Goal: Task Accomplishment & Management: Manage account settings

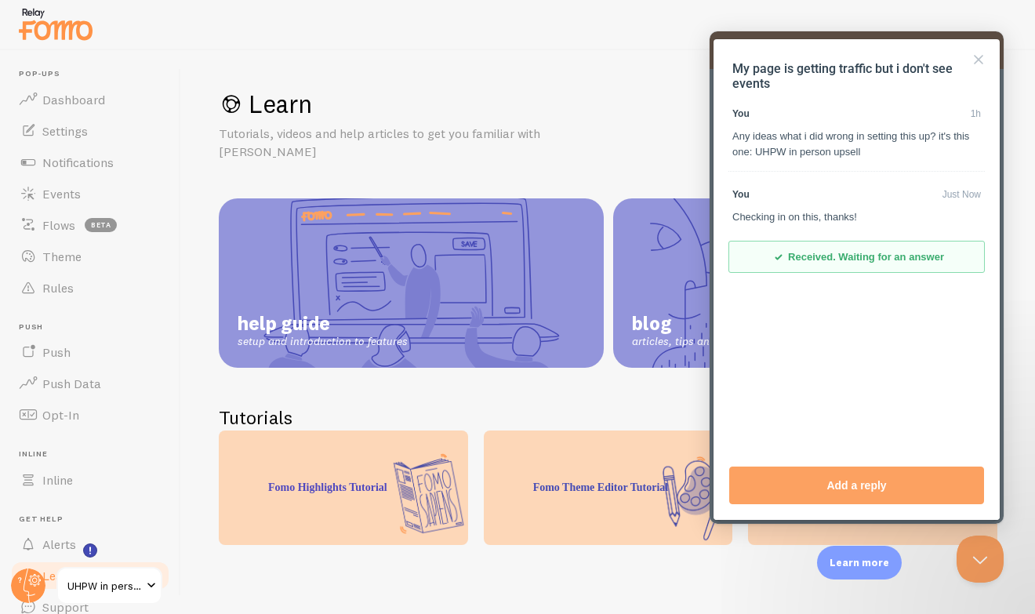
scroll to position [23, 0]
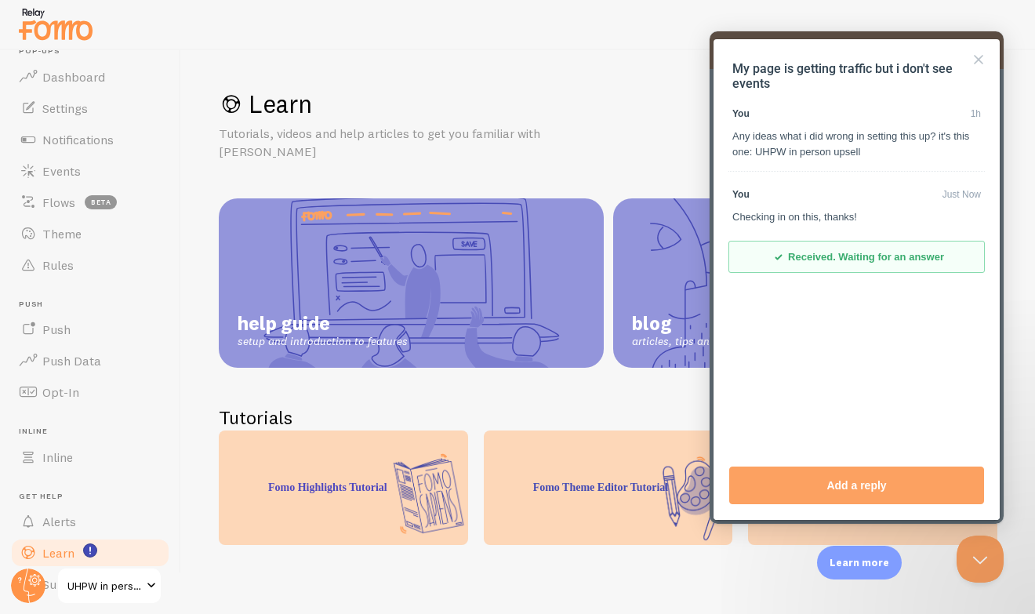
click at [440, 45] on div at bounding box center [517, 25] width 1035 height 50
click at [79, 579] on span "UHPW in person upsell" at bounding box center [104, 585] width 74 height 19
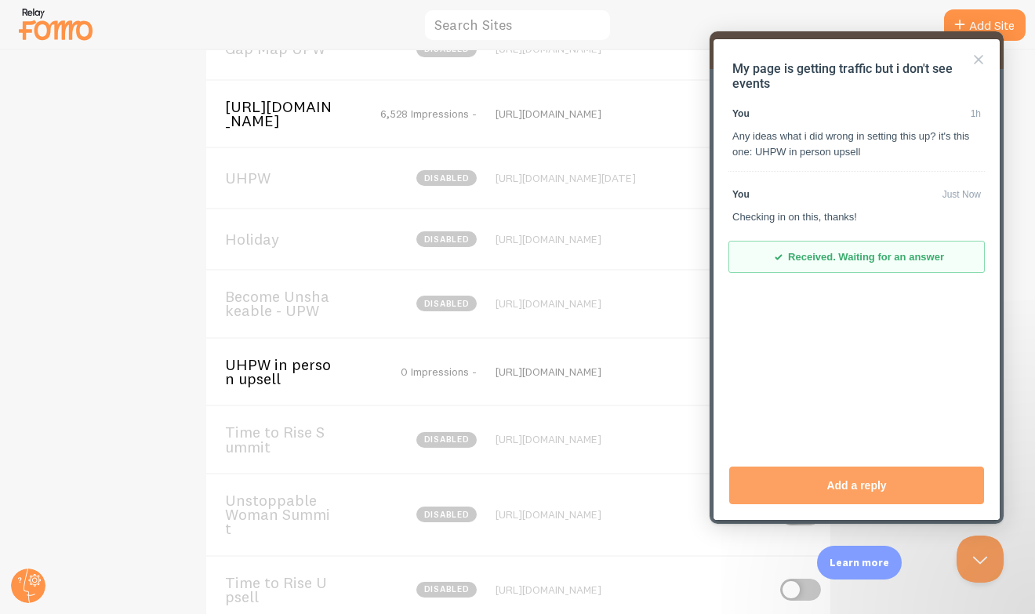
scroll to position [438, 0]
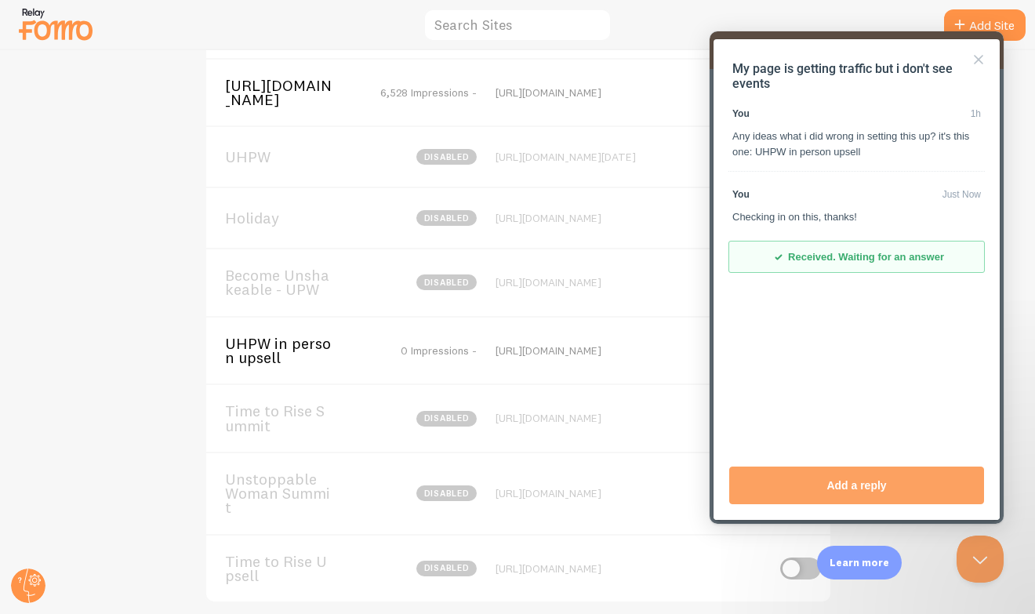
click at [274, 362] on span "UHPW in person upsell" at bounding box center [288, 350] width 126 height 29
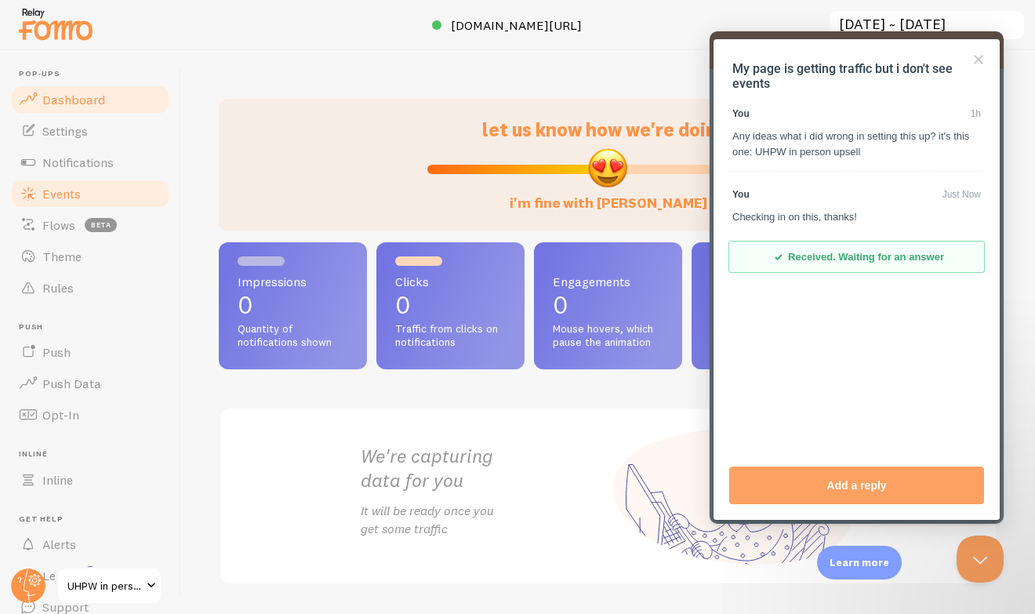
click at [106, 190] on link "Events" at bounding box center [90, 193] width 162 height 31
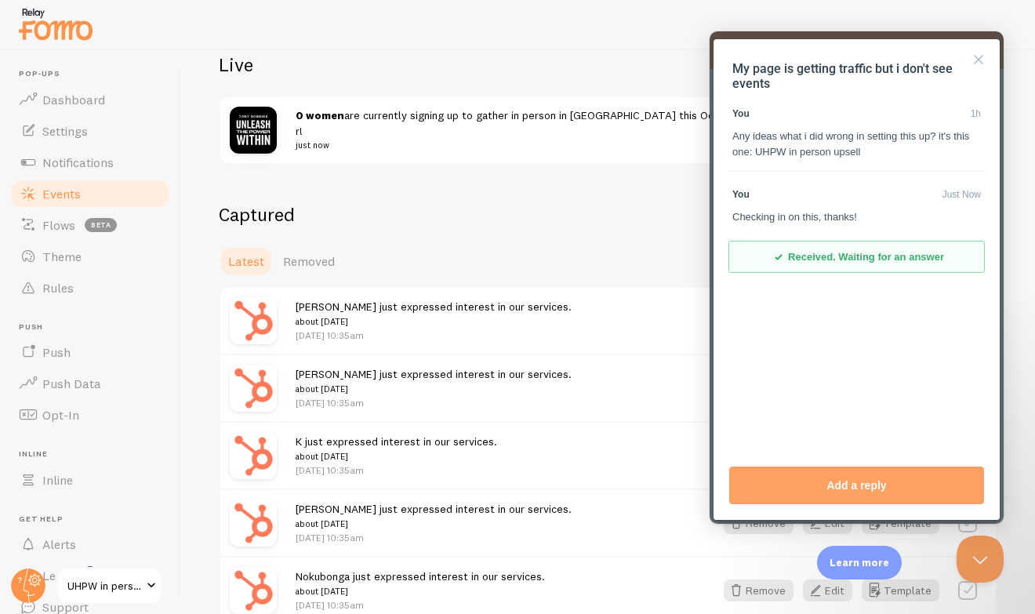
scroll to position [184, 0]
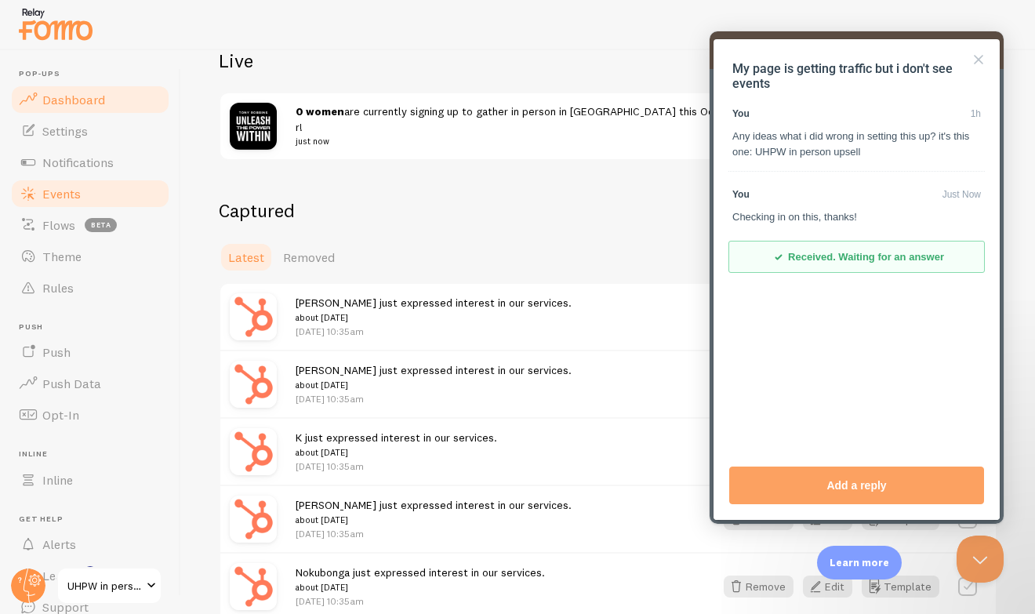
click at [94, 95] on span "Dashboard" at bounding box center [73, 100] width 63 height 16
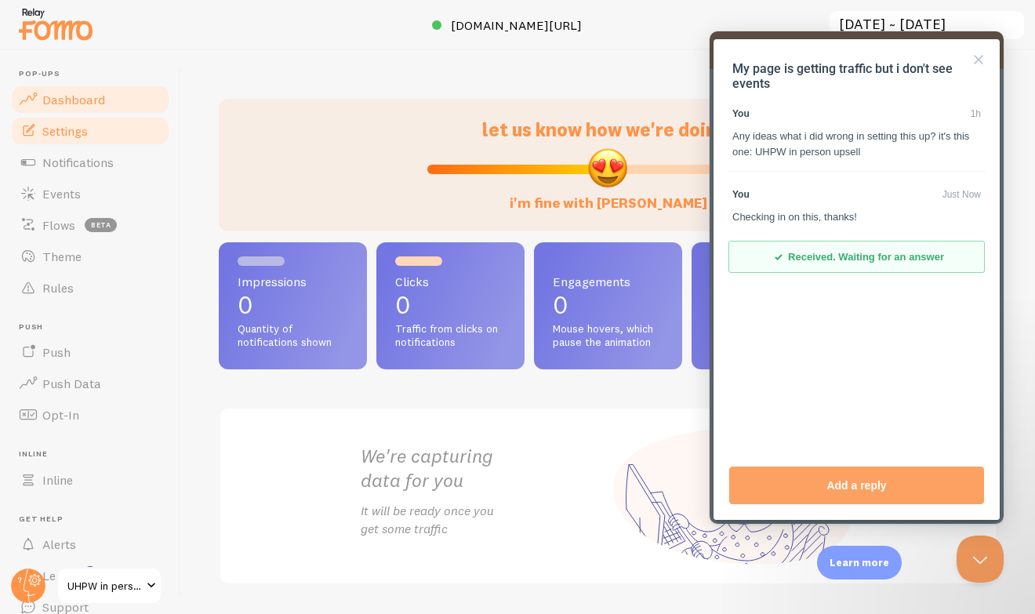
click at [98, 131] on link "Settings" at bounding box center [90, 130] width 162 height 31
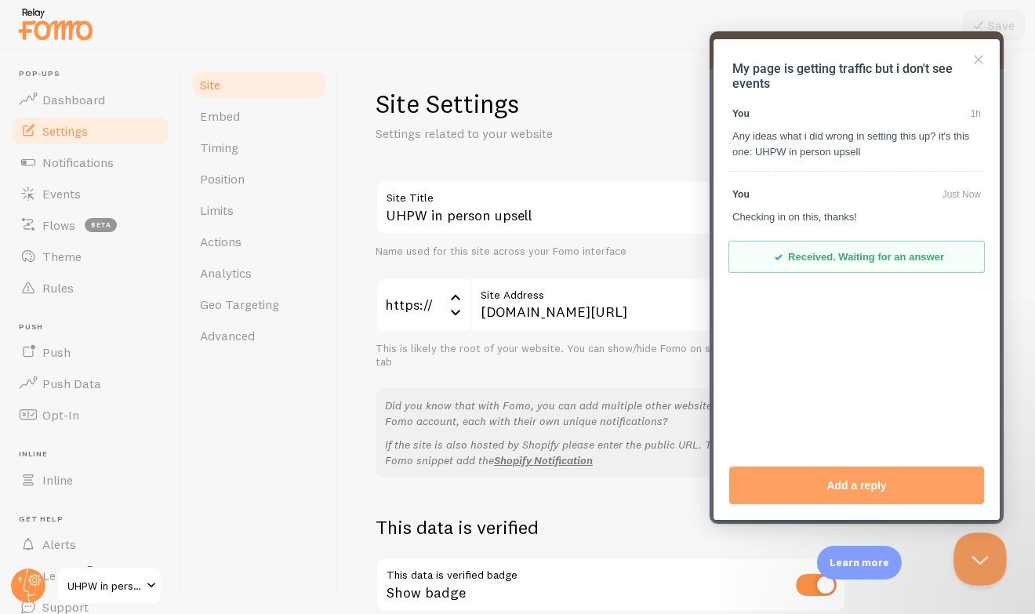
click at [971, 554] on button "Close Beacon popover" at bounding box center [976, 555] width 47 height 47
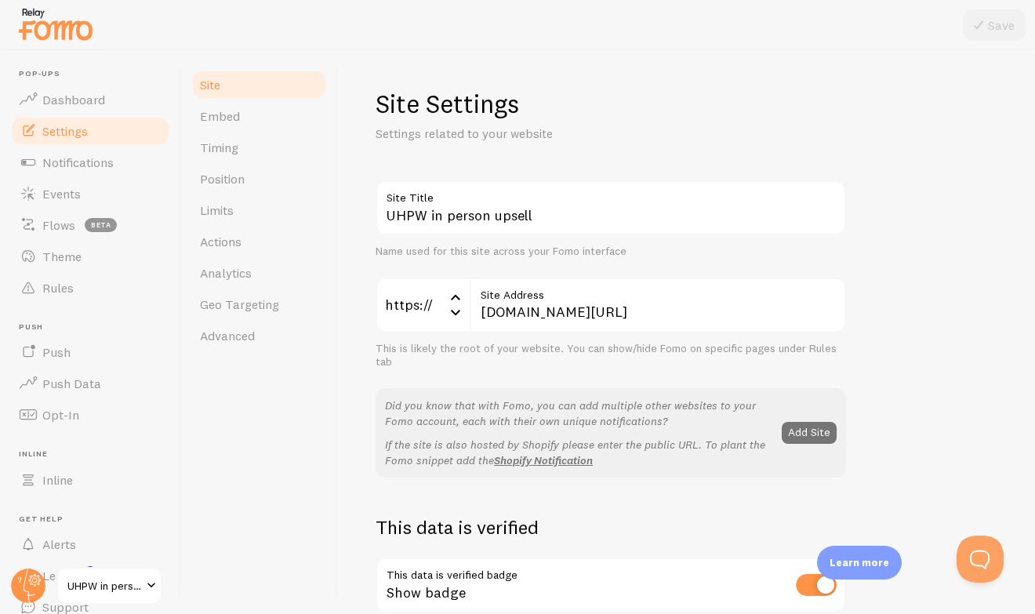
scroll to position [0, 115]
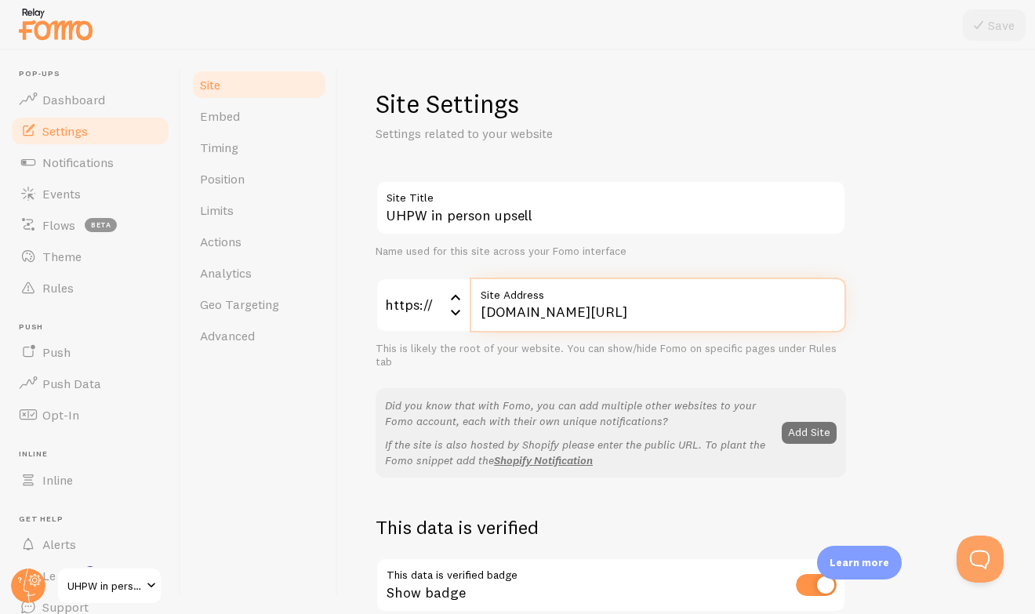
click at [753, 315] on input "[DOMAIN_NAME][URL]" at bounding box center [658, 305] width 376 height 55
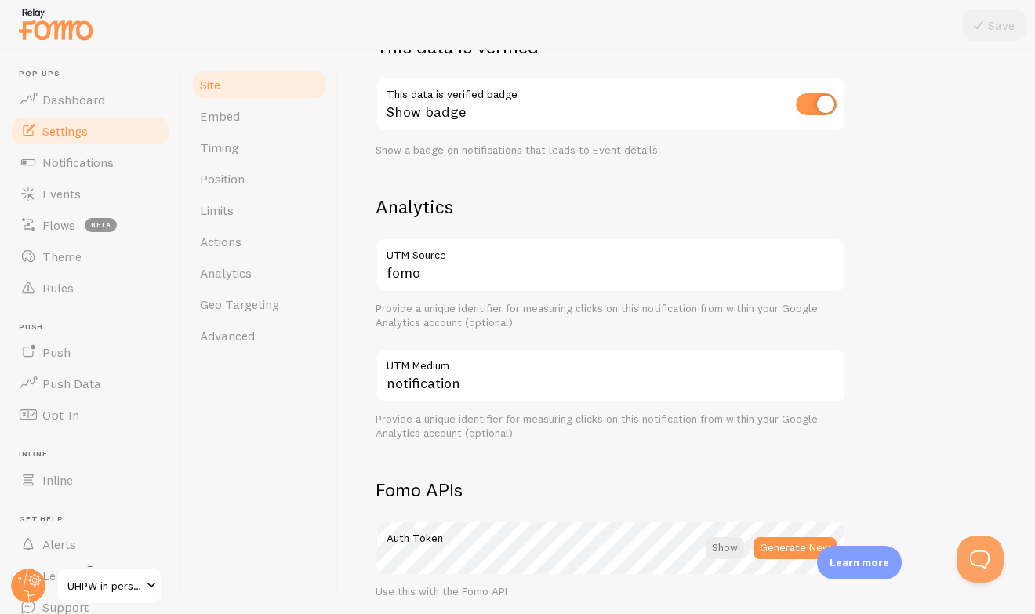
scroll to position [406, 0]
